Goal: Transaction & Acquisition: Purchase product/service

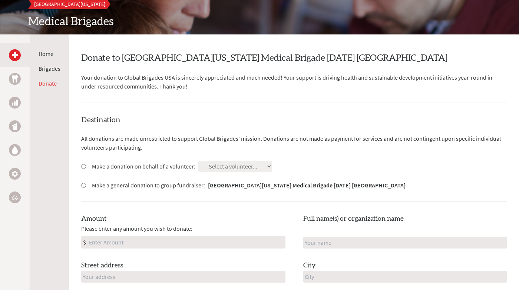
scroll to position [159, 0]
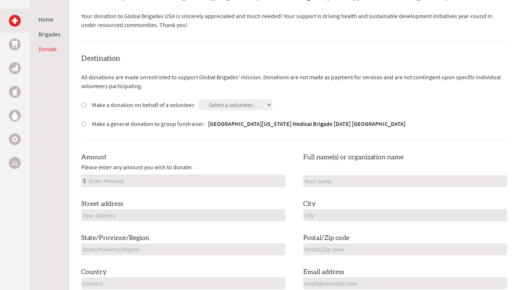
click at [288, 104] on div "Make a donation on behalf of a volunteer: Select a volunteer... Darya Pahlavan …" at bounding box center [294, 104] width 426 height 11
click at [82, 107] on div "Make a donation on behalf of a volunteer:" at bounding box center [138, 104] width 114 height 9
click at [84, 104] on input "Make a donation on behalf of a volunteer:" at bounding box center [83, 105] width 5 height 5
radio input "true"
click at [85, 104] on input "Make a donation on behalf of a volunteer:" at bounding box center [83, 105] width 5 height 5
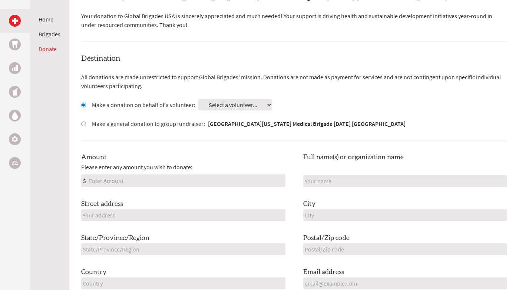
click at [209, 107] on select "Select a volunteer... [PERSON_NAME] [PERSON_NAME] [PERSON_NAME] [PERSON_NAME] […" at bounding box center [235, 104] width 74 height 11
select select "FDBB2A20-989D-11EF-9472-42010A8A002E"
click at [177, 181] on input "Amount" at bounding box center [187, 181] width 198 height 12
type input "250.00"
click at [184, 215] on input "text" at bounding box center [183, 215] width 204 height 12
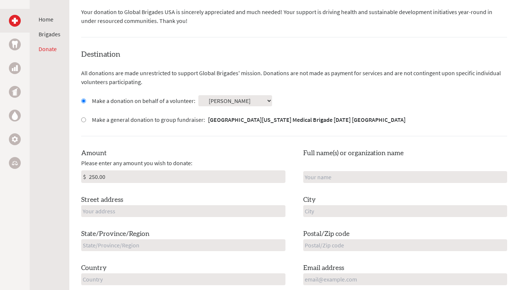
scroll to position [173, 0]
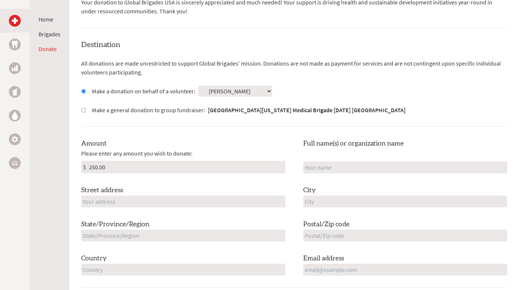
click at [354, 161] on div "Full name(s) or organization name" at bounding box center [405, 156] width 204 height 35
click at [128, 207] on input "text" at bounding box center [183, 202] width 204 height 12
type input "1366 E 21st St"
type input "[PERSON_NAME]"
type input "[GEOGRAPHIC_DATA]"
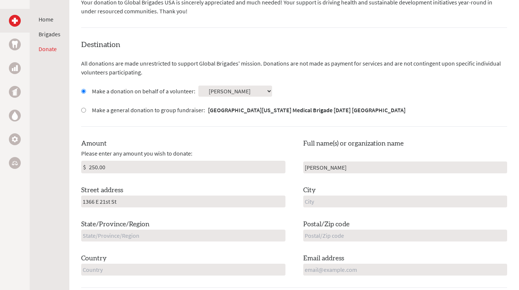
type input "CA"
type input "90011"
type input "[GEOGRAPHIC_DATA]"
click at [326, 269] on input "email" at bounding box center [405, 270] width 204 height 12
type input "[EMAIL_ADDRESS][DOMAIN_NAME]"
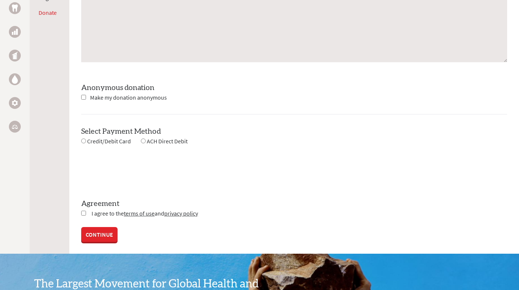
scroll to position [668, 0]
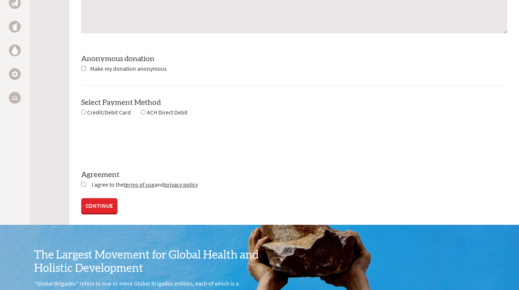
click at [83, 184] on input "checkbox" at bounding box center [83, 184] width 5 height 5
checkbox input "true"
click at [97, 208] on link "CONTINUE" at bounding box center [99, 206] width 36 height 15
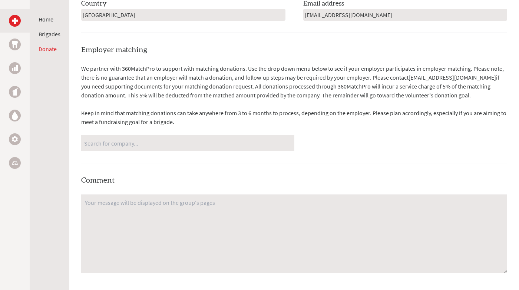
scroll to position [432, 0]
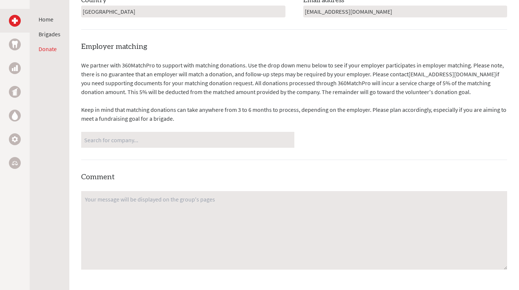
click at [118, 141] on input "Search for company..." at bounding box center [187, 139] width 207 height 13
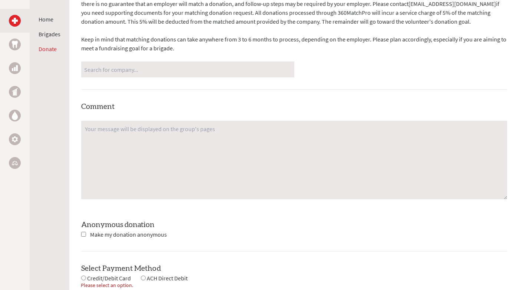
scroll to position [565, 0]
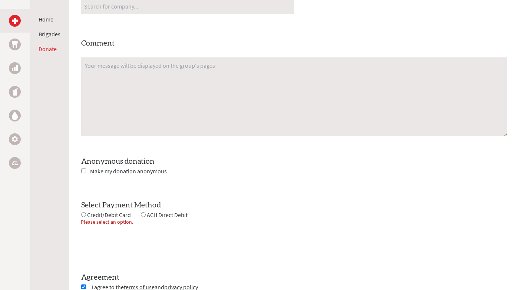
click at [85, 215] on input "radio" at bounding box center [83, 214] width 5 height 5
radio input "true"
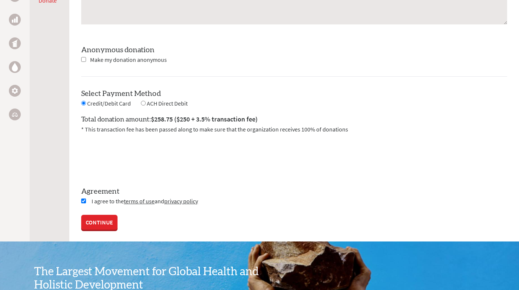
scroll to position [756, 0]
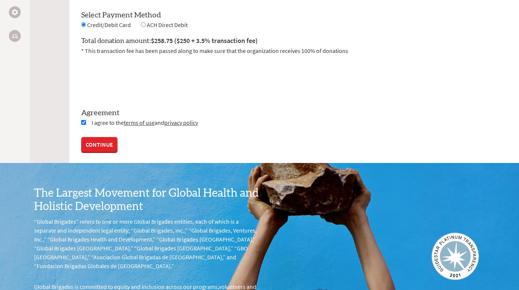
click at [103, 140] on link "CONTINUE" at bounding box center [99, 144] width 36 height 15
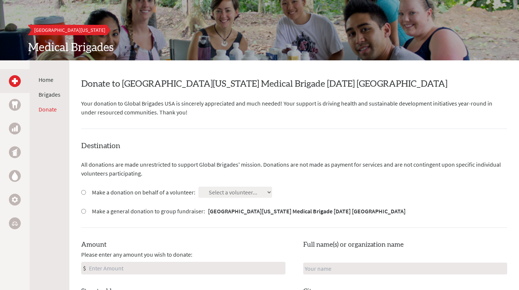
scroll to position [139, 0]
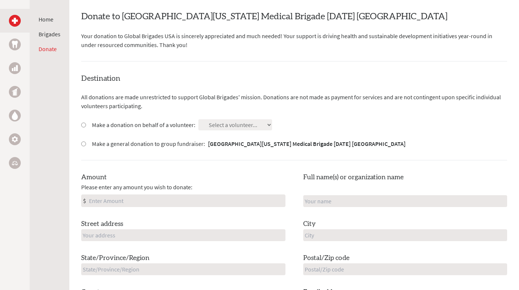
click at [106, 122] on label "Make a donation on behalf of a volunteer:" at bounding box center [143, 125] width 103 height 9
click at [86, 123] on input "Make a donation on behalf of a volunteer:" at bounding box center [83, 125] width 5 height 5
radio input "true"
click at [215, 126] on select "Select a volunteer... [PERSON_NAME] [PERSON_NAME] [PERSON_NAME] [PERSON_NAME] […" at bounding box center [235, 124] width 74 height 11
select select "FDBB2A20-989D-11EF-9472-42010A8A002E"
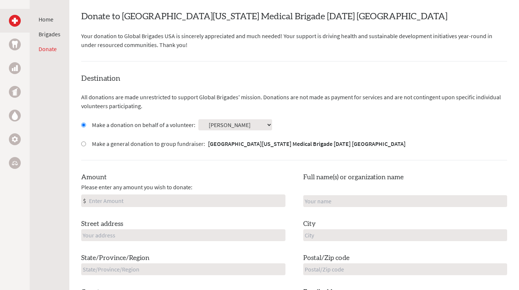
click at [139, 202] on input "Amount" at bounding box center [187, 201] width 198 height 12
type input "250.00"
click at [358, 201] on input "text" at bounding box center [405, 201] width 204 height 12
type input "[PERSON_NAME]"
type input "1366 E 21st St"
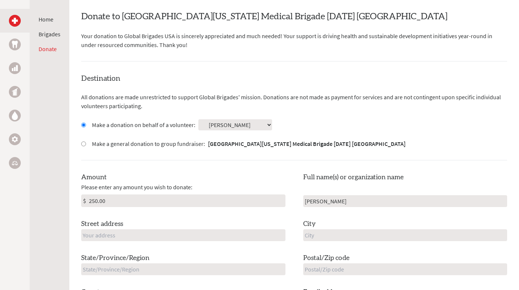
type input "[GEOGRAPHIC_DATA]"
type input "CA"
type input "90011"
type input "[GEOGRAPHIC_DATA]"
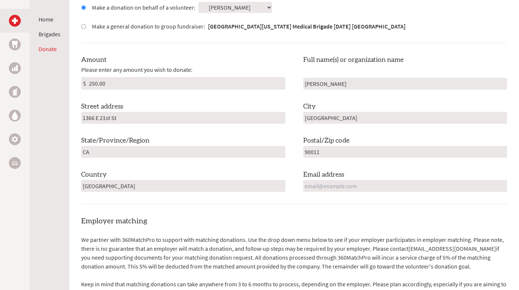
scroll to position [283, 0]
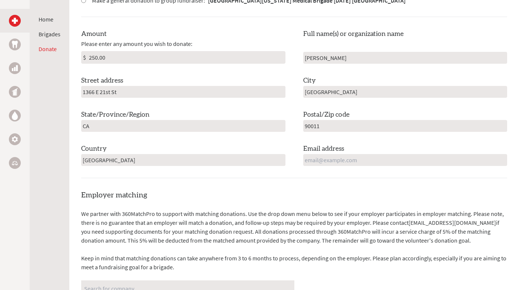
click at [355, 161] on input "email" at bounding box center [405, 160] width 204 height 12
type input "[EMAIL_ADDRESS][DOMAIN_NAME]"
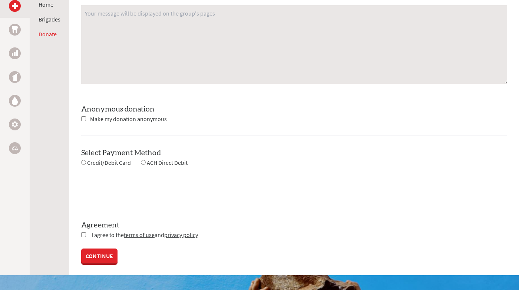
scroll to position [636, 0]
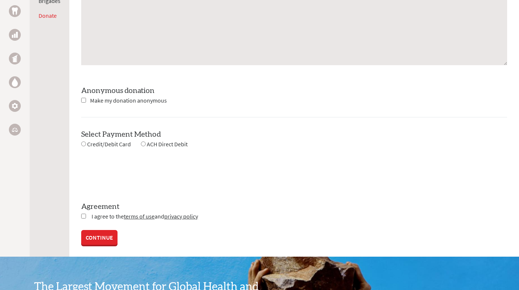
click at [86, 143] on div "Credit/Debit Card" at bounding box center [106, 144] width 50 height 9
click at [82, 142] on input "radio" at bounding box center [83, 144] width 5 height 5
radio input "true"
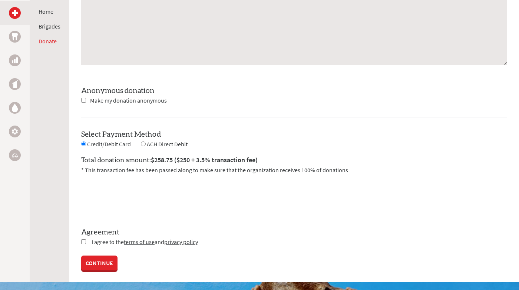
click at [84, 242] on input "checkbox" at bounding box center [83, 242] width 5 height 5
checkbox input "true"
click at [91, 262] on link "CONTINUE" at bounding box center [99, 264] width 36 height 15
